Goal: Navigation & Orientation: Find specific page/section

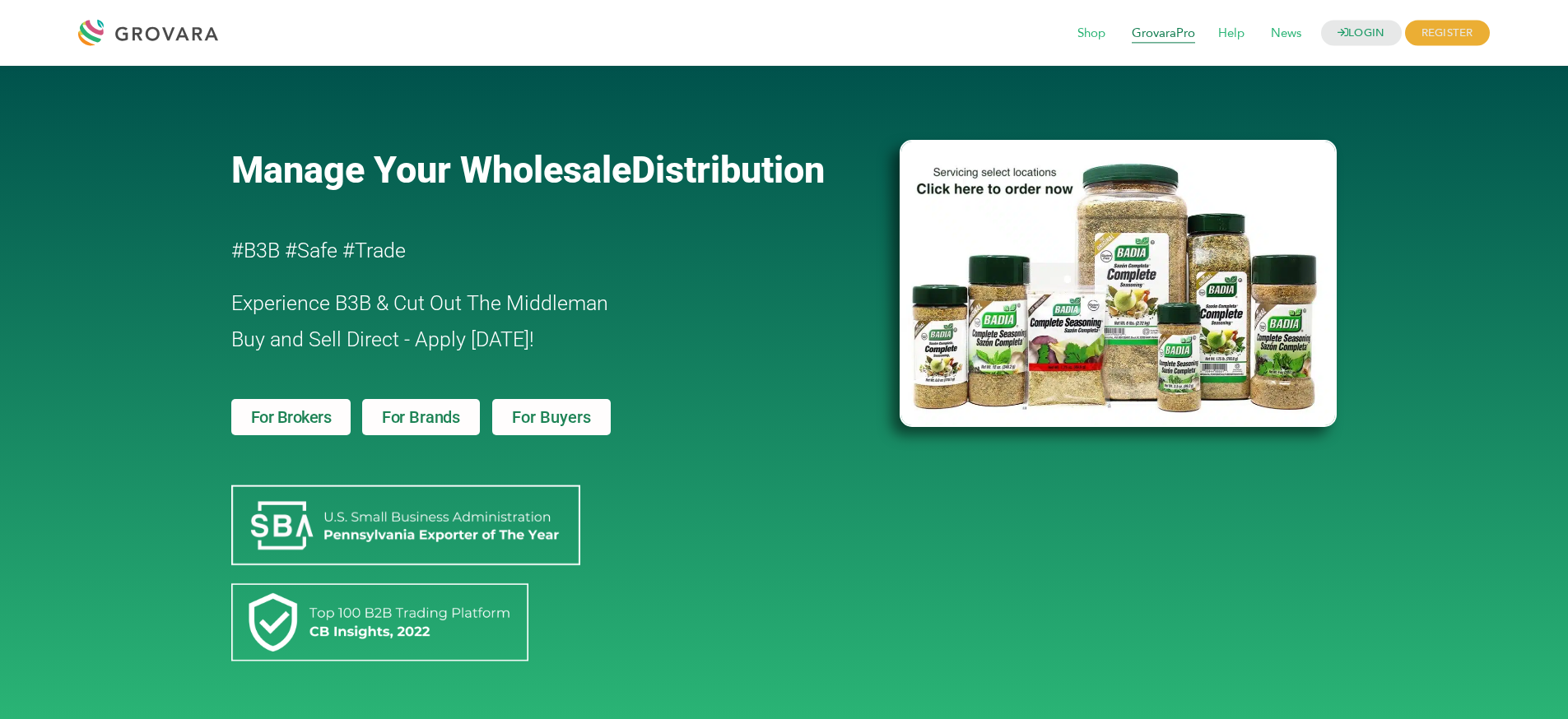
click at [1171, 37] on span "GrovaraPro" at bounding box center [1164, 33] width 87 height 31
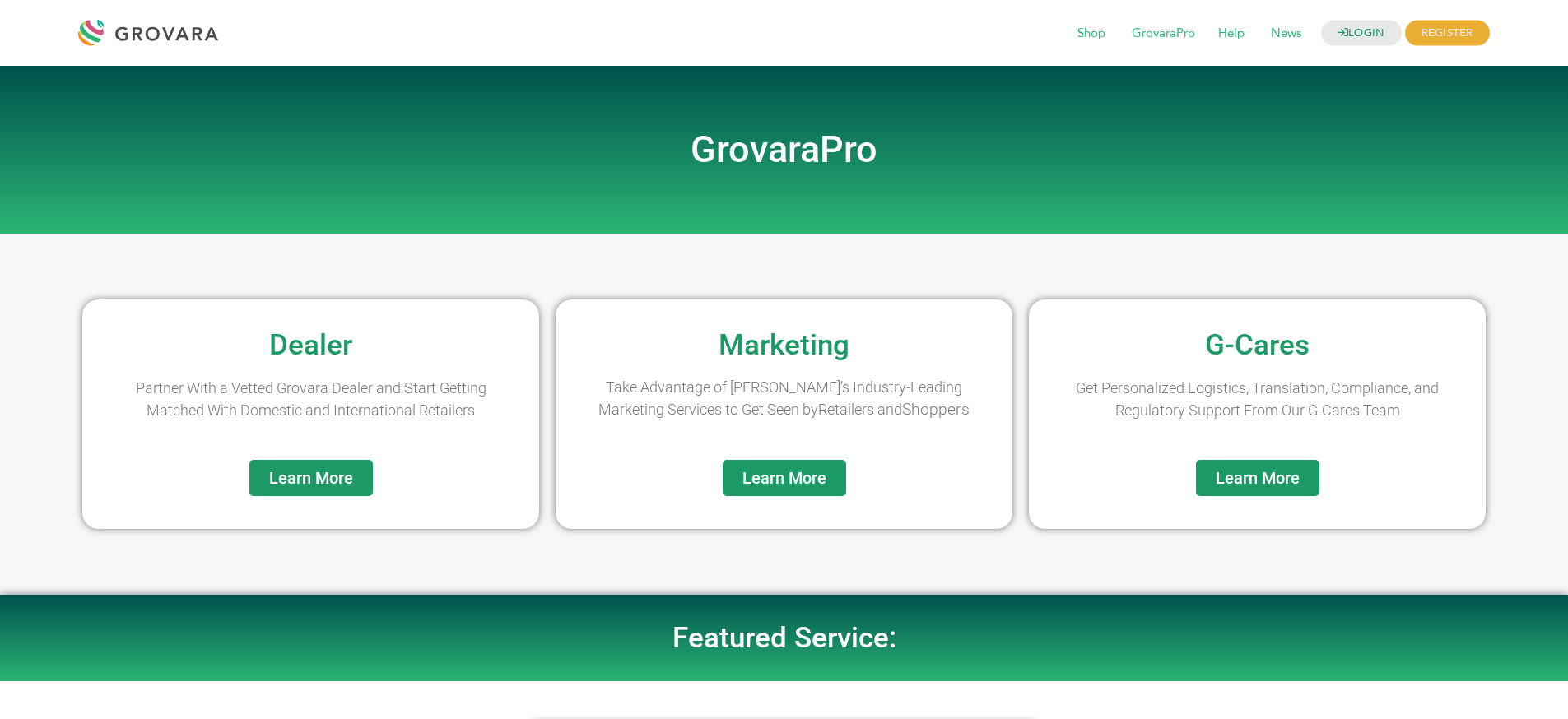
click at [763, 147] on h2 "GrovaraPro" at bounding box center [784, 150] width 939 height 36
drag, startPoint x: 763, startPoint y: 147, endPoint x: 934, endPoint y: 195, distance: 177.6
click at [765, 147] on h2 "GrovaraPro" at bounding box center [784, 150] width 939 height 36
click at [935, 195] on div at bounding box center [784, 205] width 939 height 41
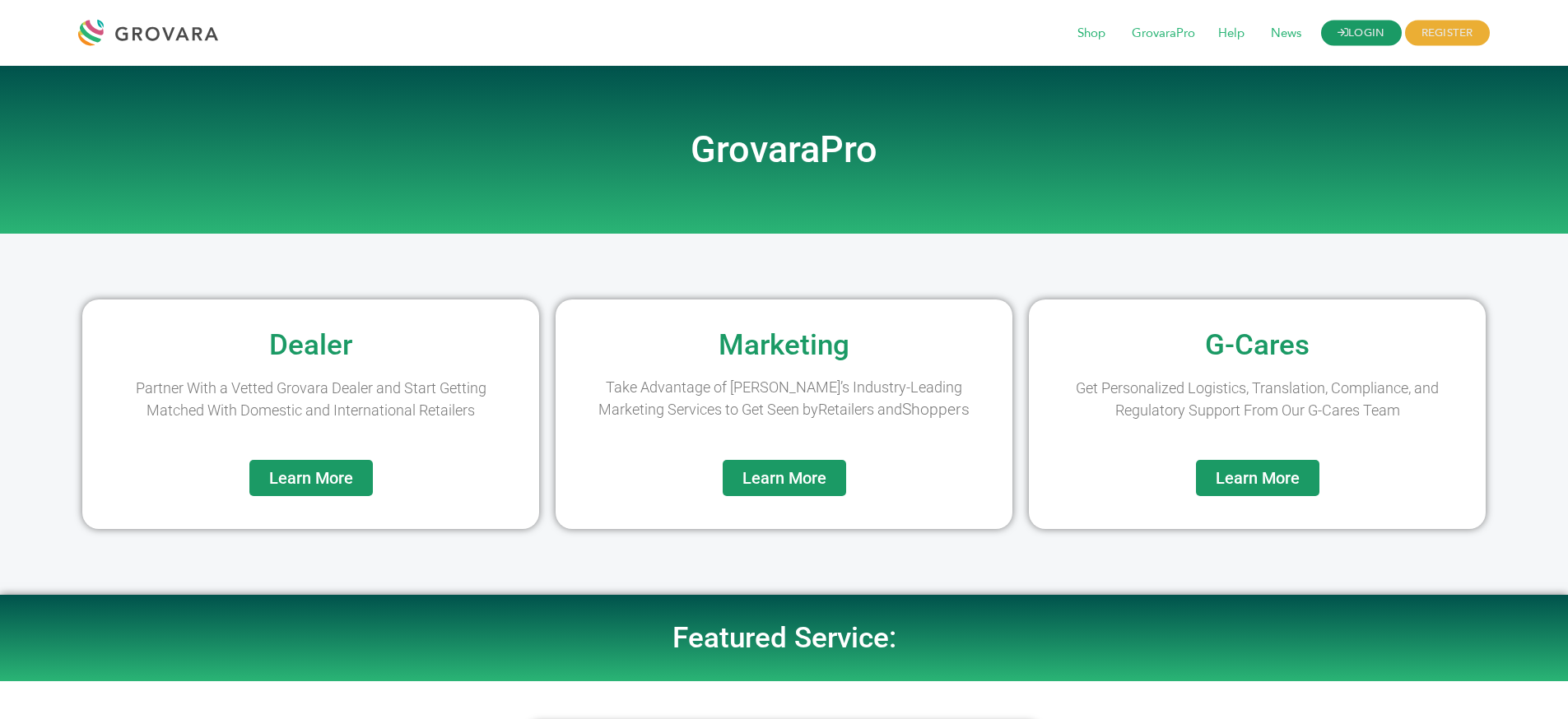
click at [1372, 27] on link "LOGIN" at bounding box center [1362, 33] width 81 height 25
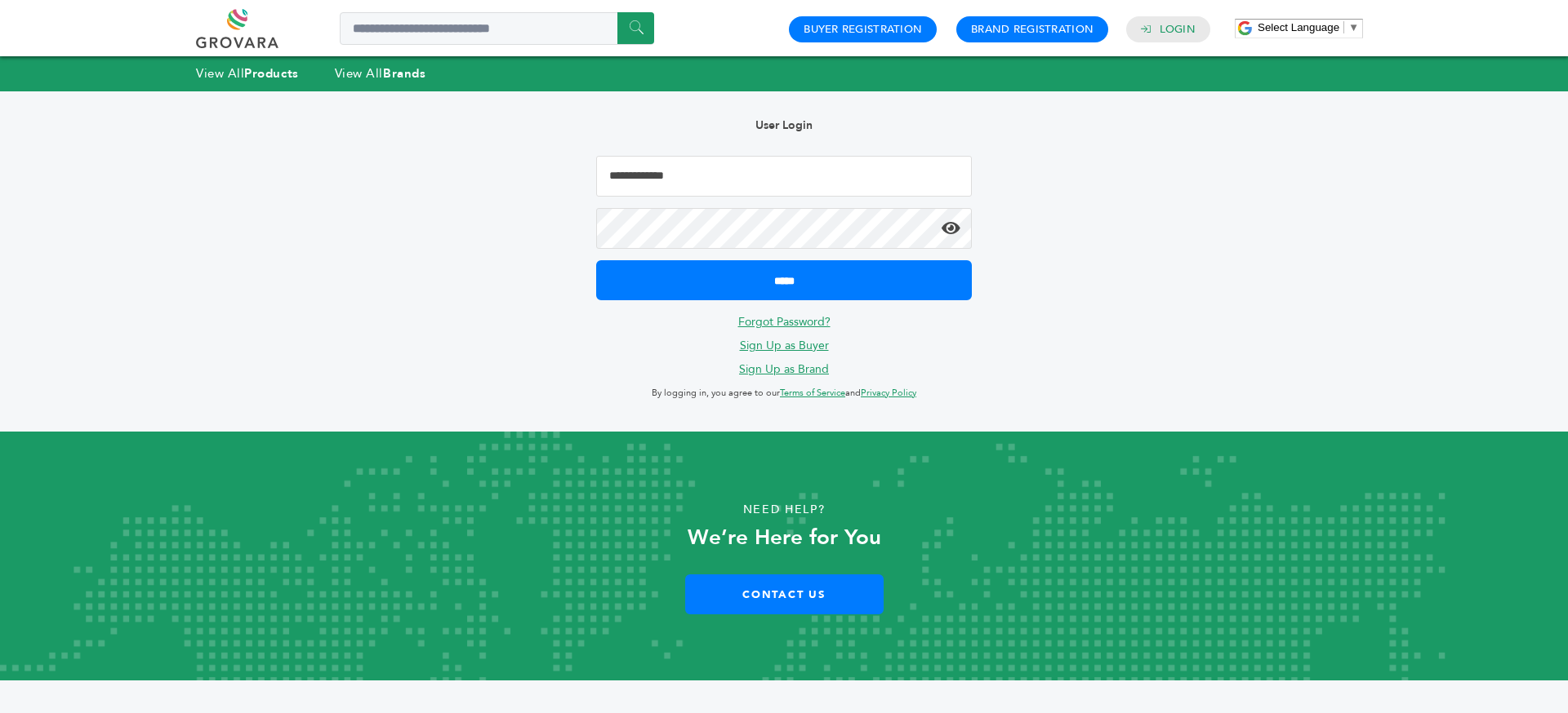
click at [730, 166] on input "Email Address" at bounding box center [784, 176] width 375 height 41
type input "**********"
click at [596, 260] on input "*****" at bounding box center [784, 280] width 375 height 40
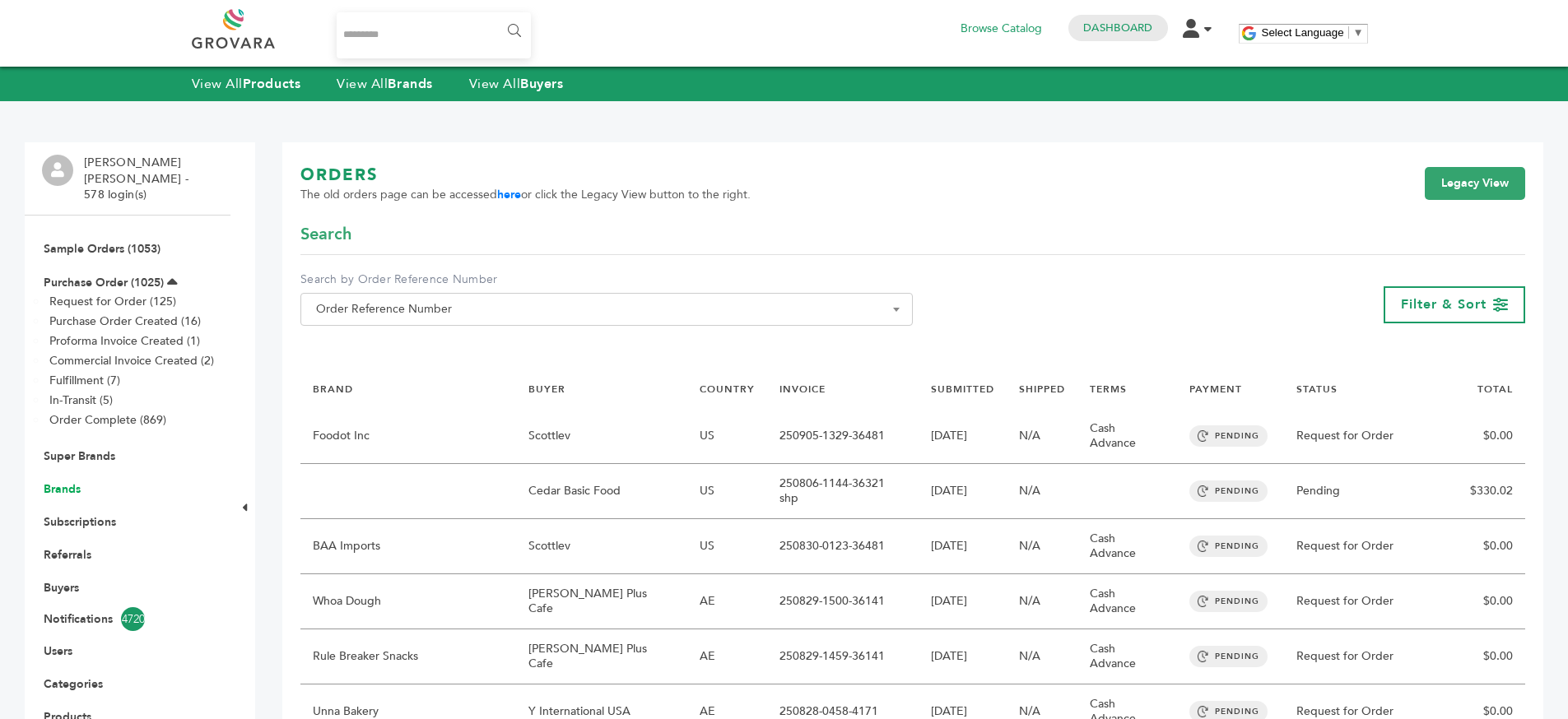
click at [61, 481] on link "Brands" at bounding box center [61, 488] width 37 height 16
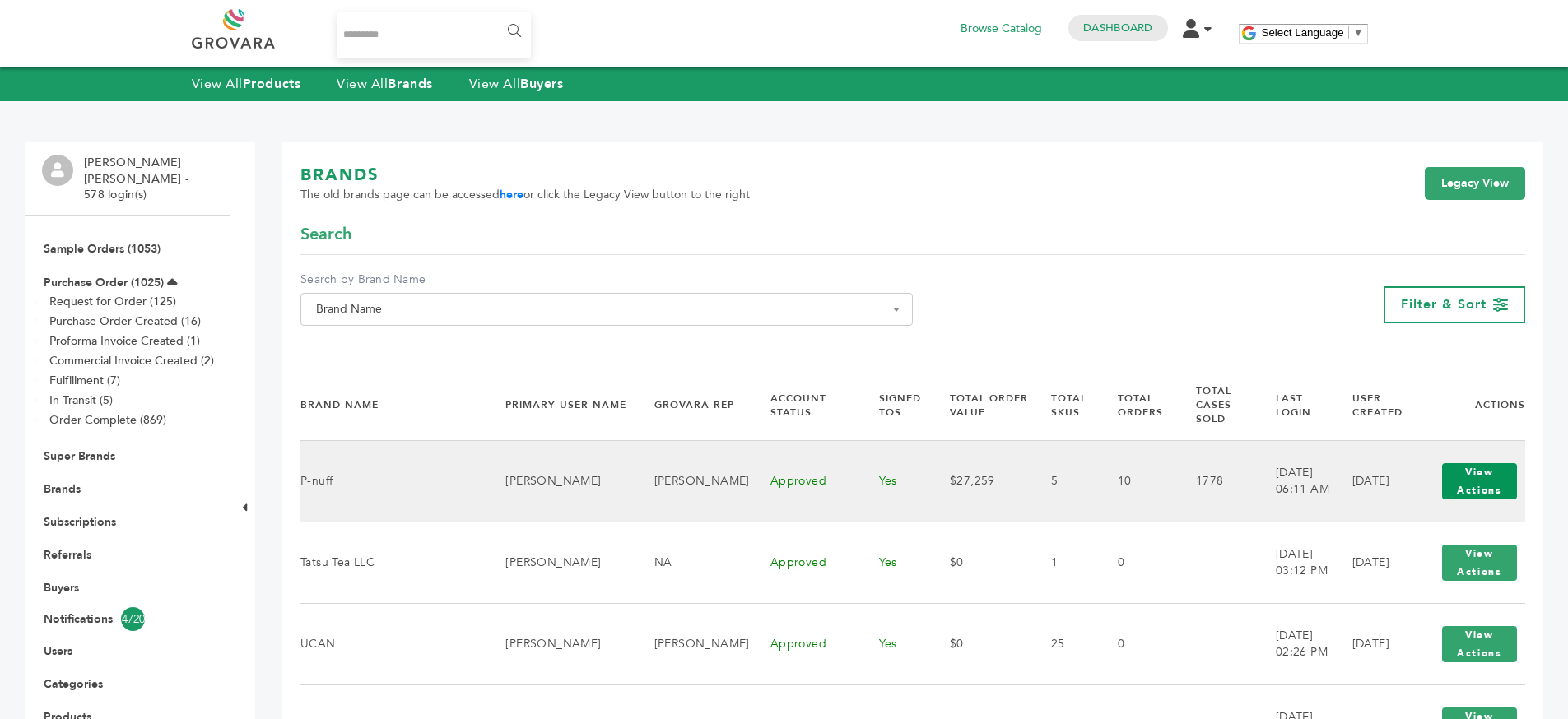
click at [1458, 463] on button "View Actions" at bounding box center [1480, 481] width 75 height 36
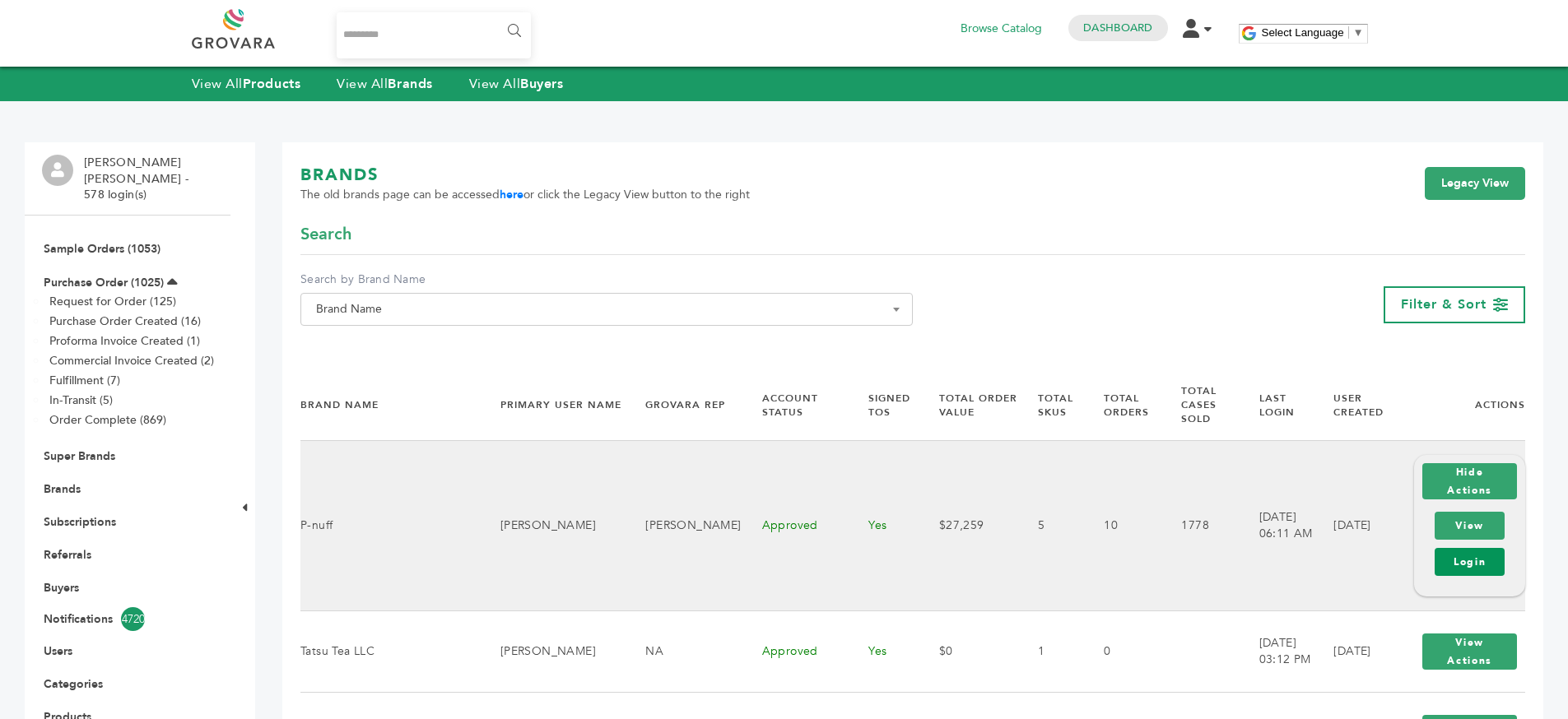
click at [1470, 552] on link "Login" at bounding box center [1470, 562] width 70 height 28
